Goal: Navigation & Orientation: Find specific page/section

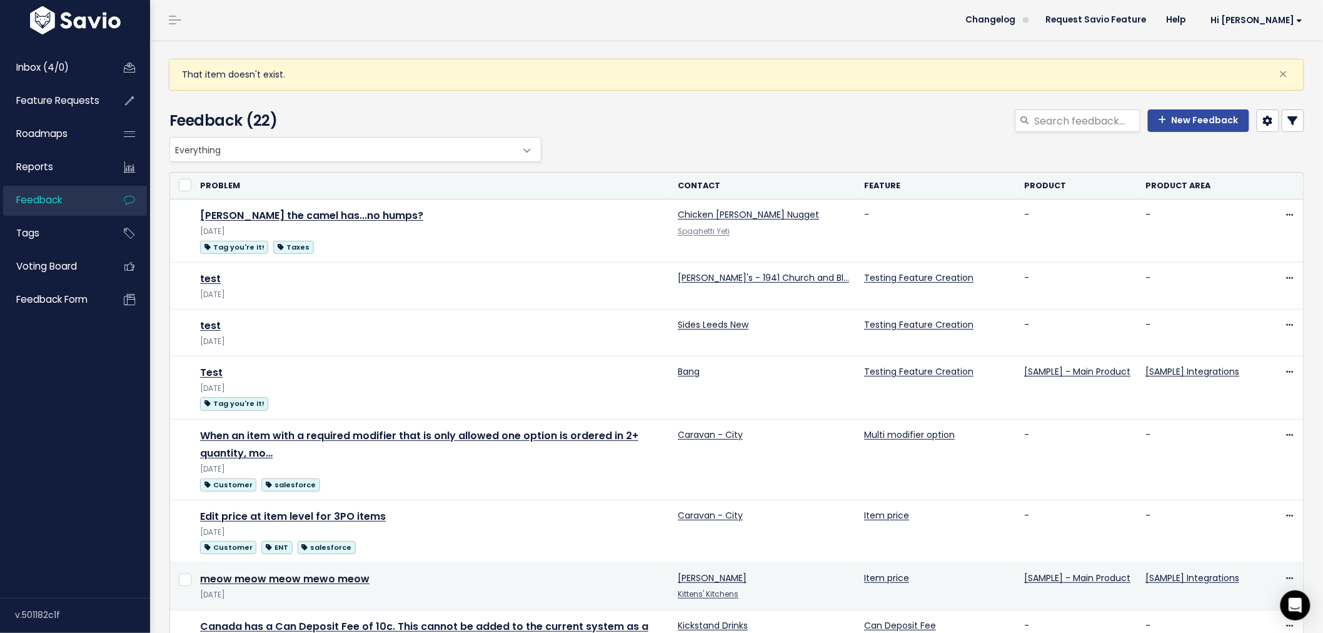
click at [807, 607] on td "[PERSON_NAME] Kittens' Kitchens" at bounding box center [763, 586] width 186 height 47
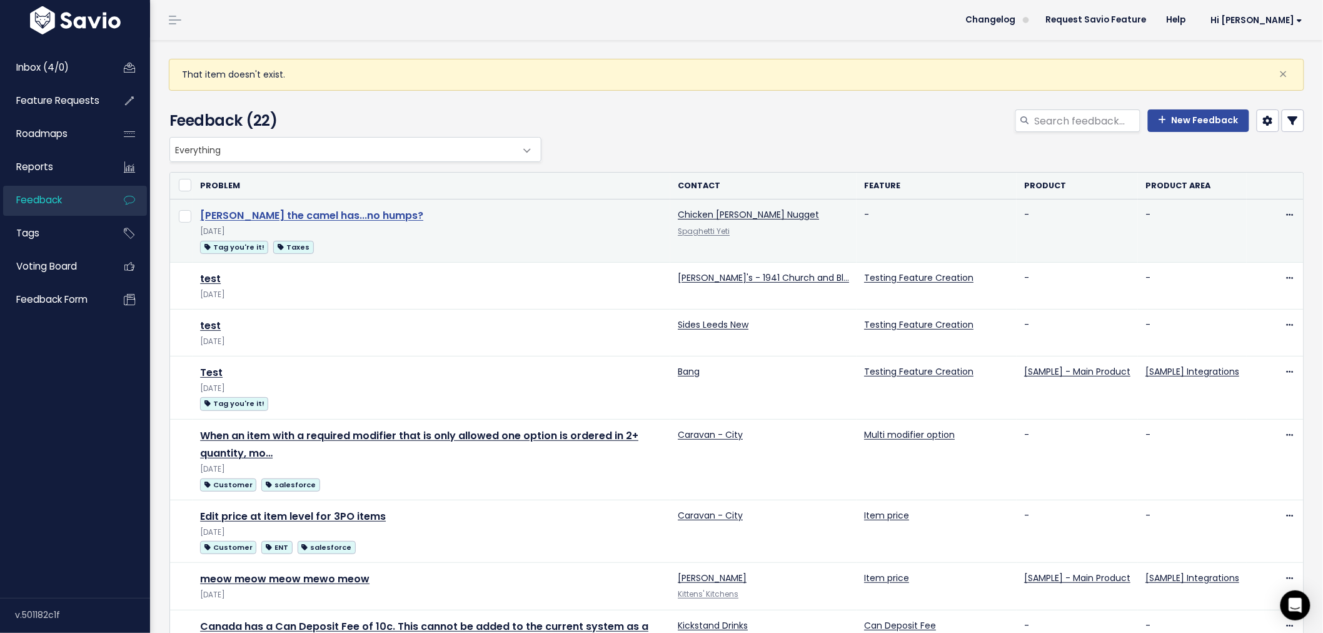
click at [283, 218] on link "[PERSON_NAME] the camel has...no humps?" at bounding box center [311, 215] width 223 height 14
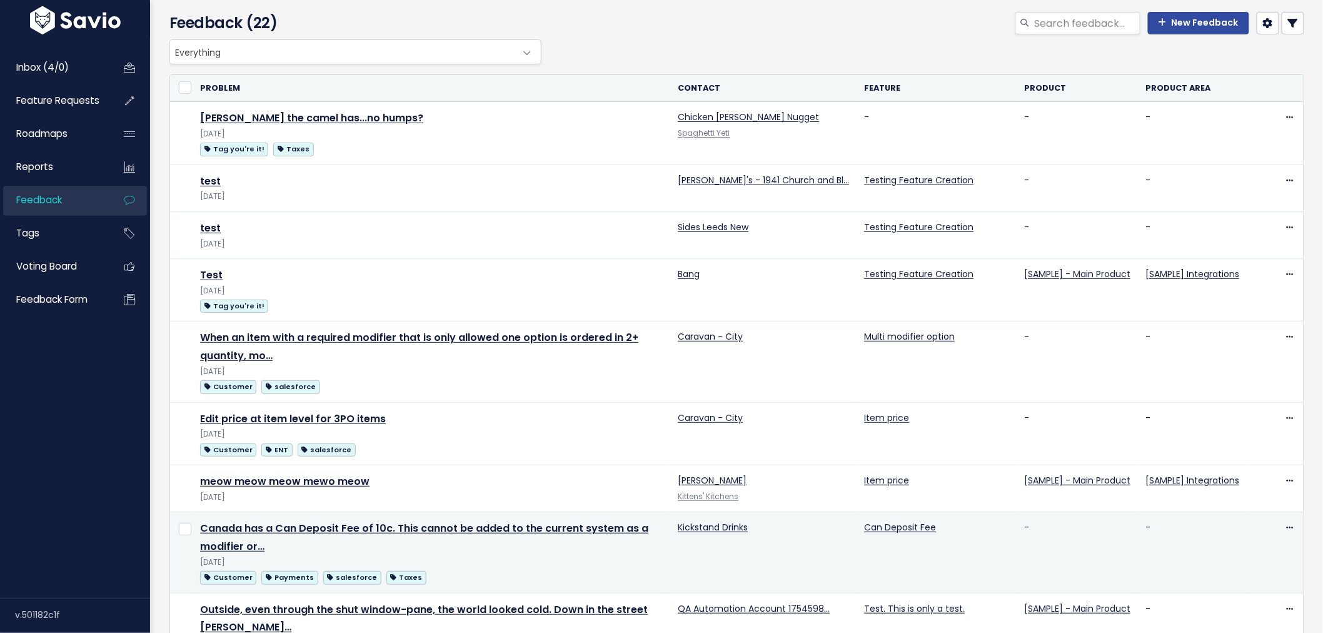
scroll to position [46, 0]
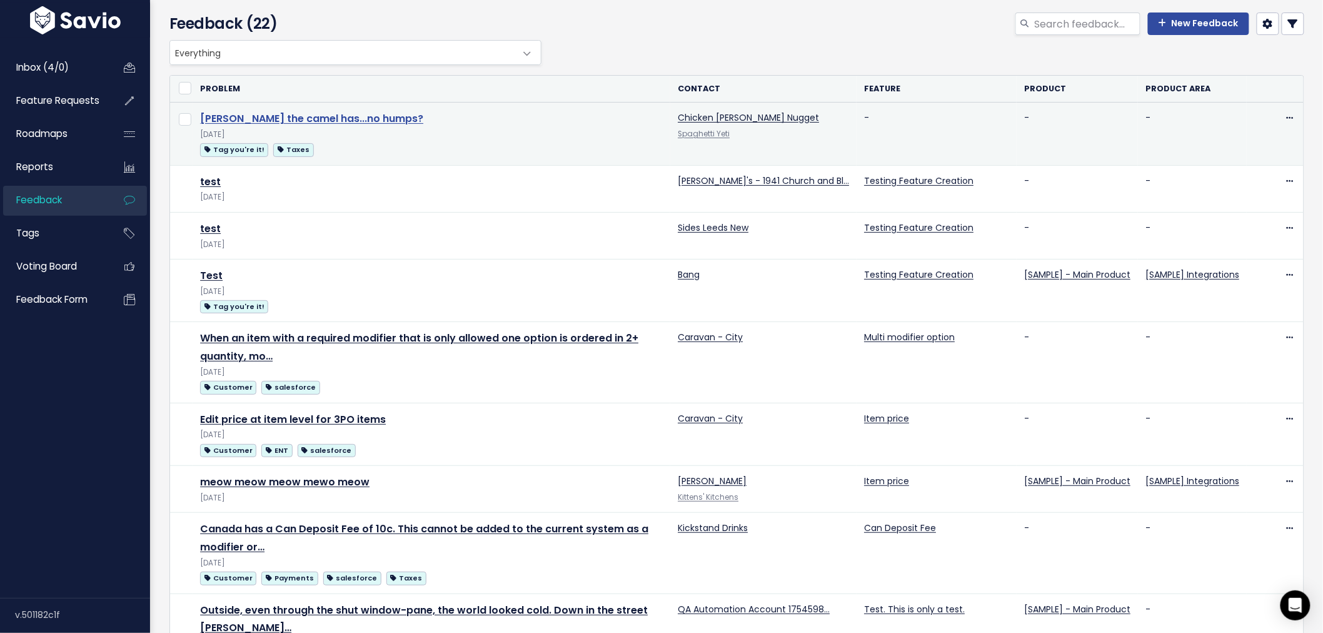
click at [320, 121] on link "[PERSON_NAME] the camel has...no humps?" at bounding box center [311, 118] width 223 height 14
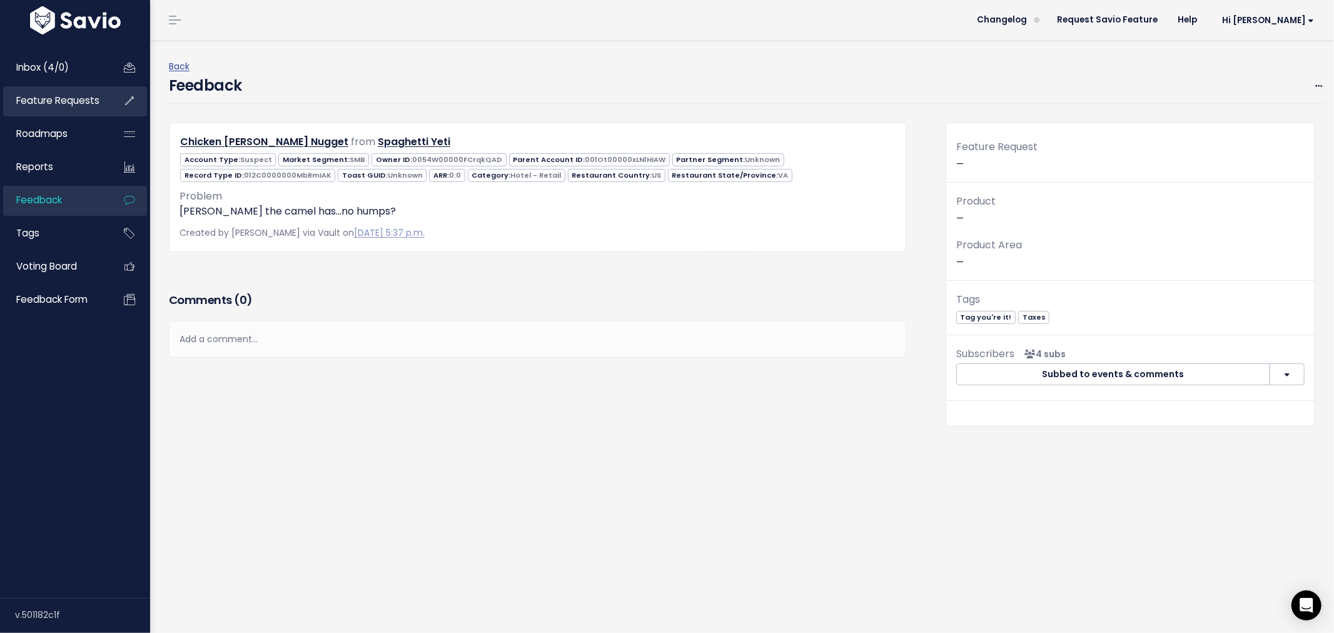
click at [54, 88] on link "Feature Requests" at bounding box center [53, 100] width 101 height 29
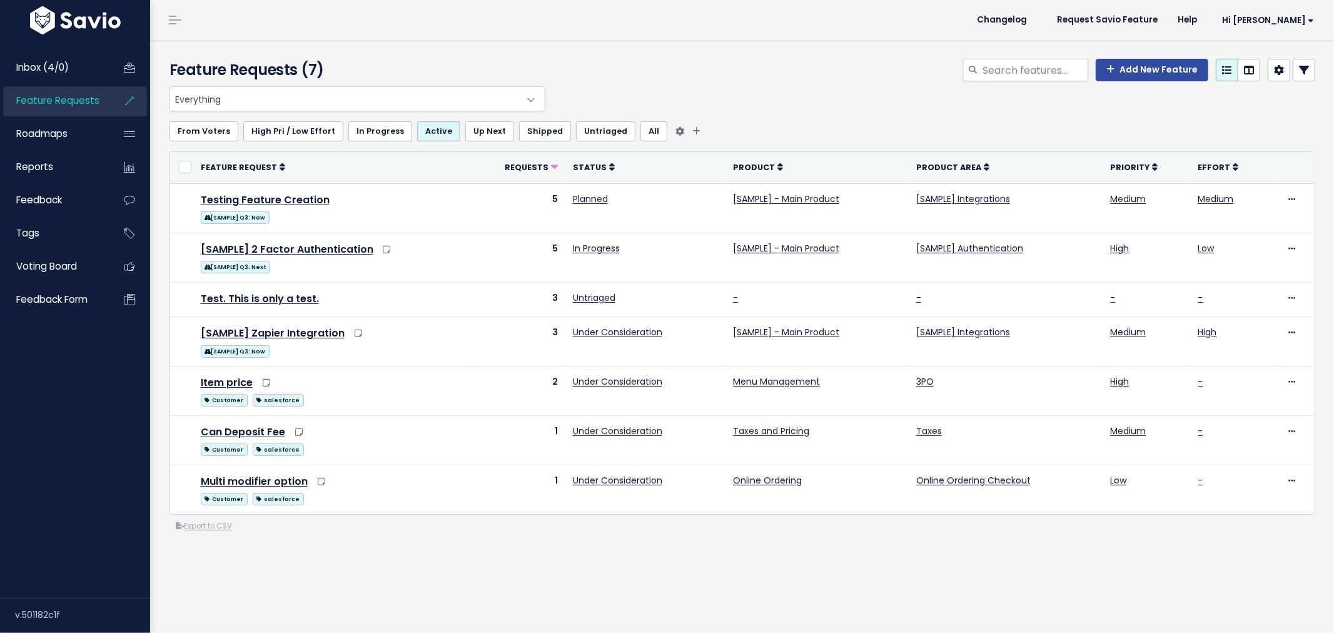
click at [640, 139] on link "All" at bounding box center [653, 131] width 27 height 20
click at [640, 129] on link "All" at bounding box center [653, 131] width 27 height 20
